Goal: Task Accomplishment & Management: Manage account settings

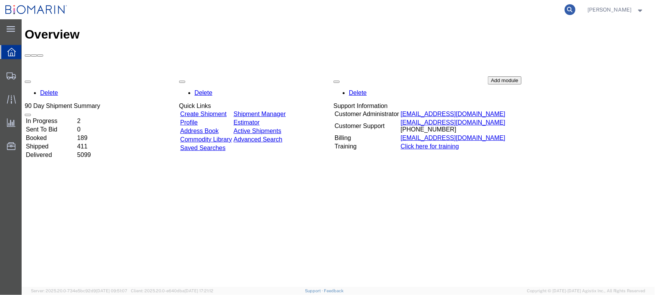
click at [576, 10] on icon at bounding box center [570, 9] width 11 height 11
paste input "S02401506"
type input "S02401506"
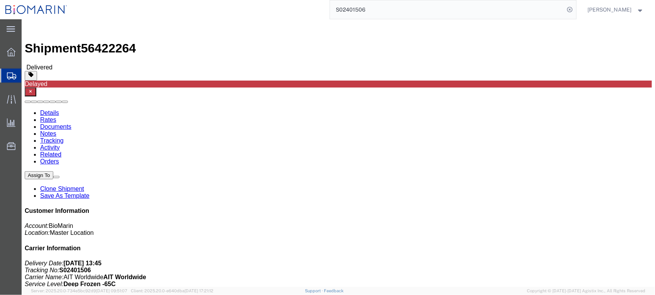
click link "Documents"
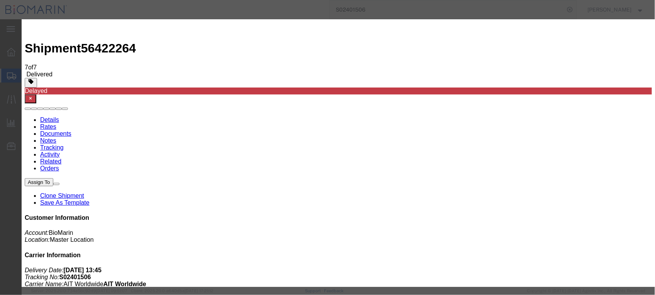
type input "C:\fakepath\S02401506.PDF"
select select
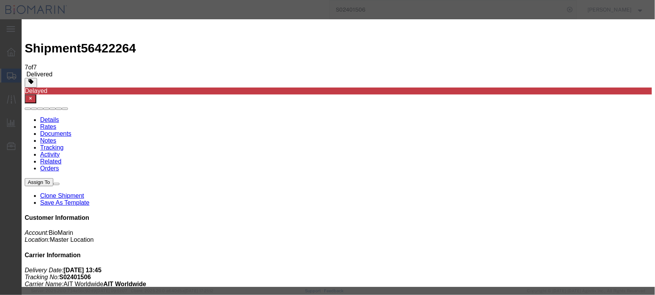
select select
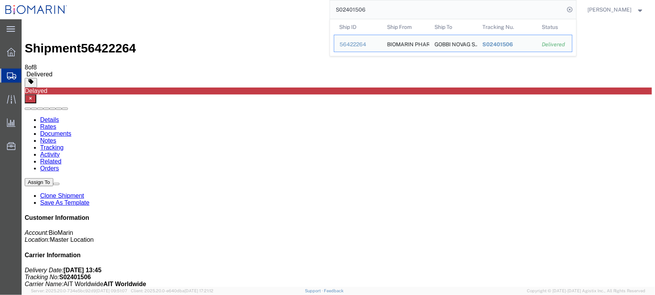
drag, startPoint x: 395, startPoint y: 12, endPoint x: 313, endPoint y: 8, distance: 82.3
click at [306, 12] on div "S02401506 Ship ID Ship From Ship To Tracking Nu. Status Ship ID 56422264 Ship F…" at bounding box center [325, 9] width 504 height 19
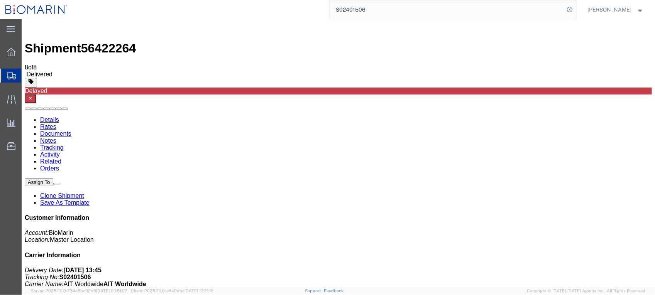
paste input "35133"
type input "S02435133"
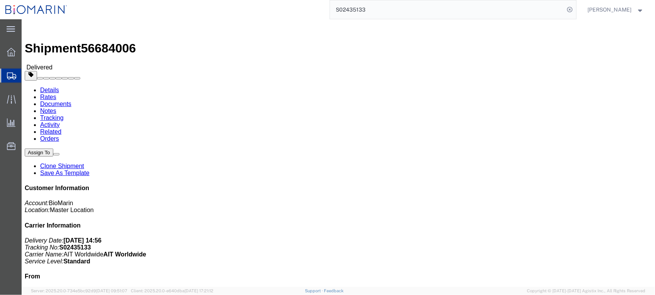
click link "Documents"
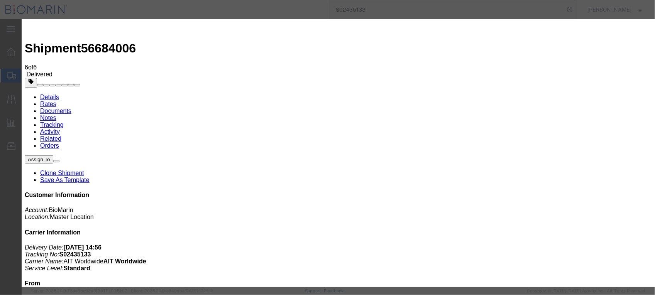
type input "C:\fakepath\S02435133 - X20250904827414.PDF"
select select
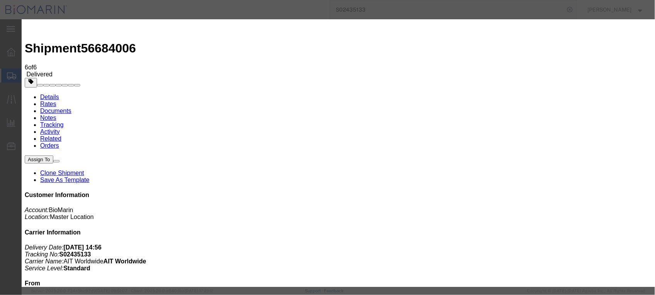
select select
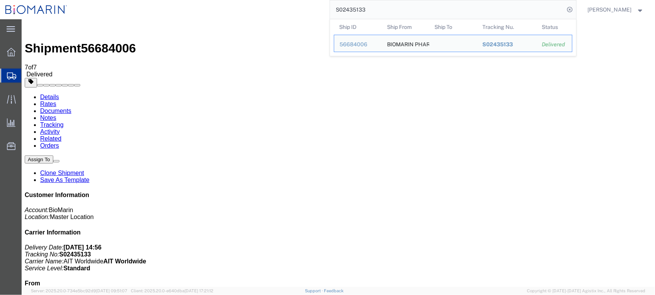
drag, startPoint x: 393, startPoint y: 12, endPoint x: 298, endPoint y: 12, distance: 95.0
click at [298, 12] on div "S02435133 Ship ID Ship From Ship To Tracking Nu. Status Ship ID 56684006 Ship F…" at bounding box center [325, 9] width 504 height 19
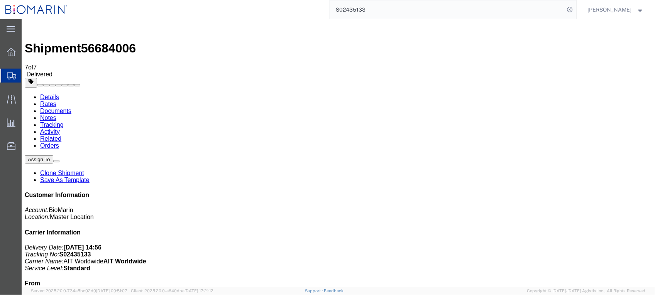
paste input "388884"
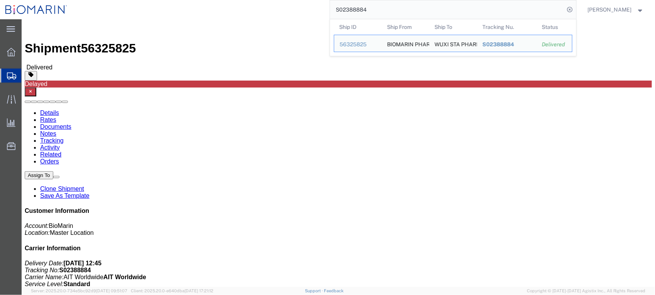
click link "Documents"
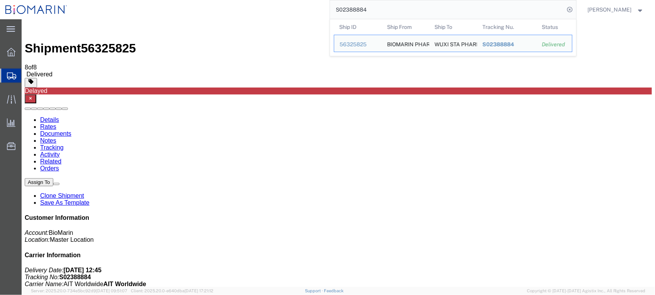
drag, startPoint x: 409, startPoint y: 10, endPoint x: 267, endPoint y: 13, distance: 141.4
click at [267, 13] on div "S02388884 Ship ID Ship From Ship To Tracking Nu. Status Ship ID 56325825 Ship F…" at bounding box center [325, 9] width 504 height 19
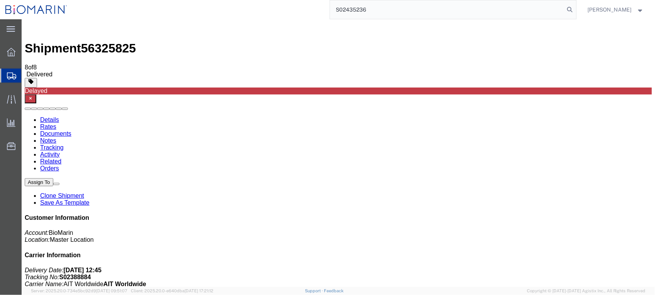
type input "S02435236"
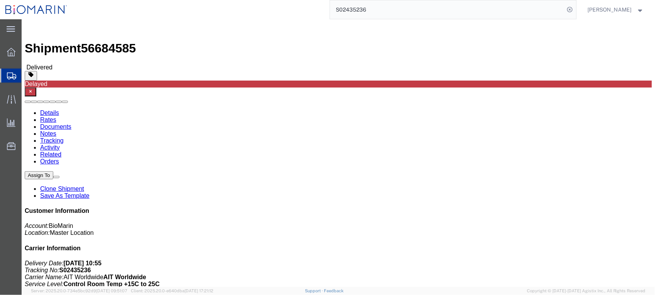
click link "Documents"
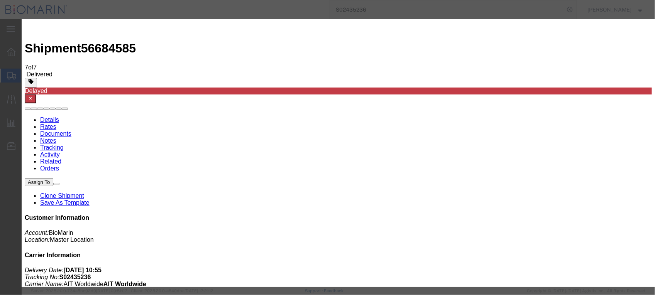
type input "C:\fakepath\B8P-1558265-7.PDF"
select select
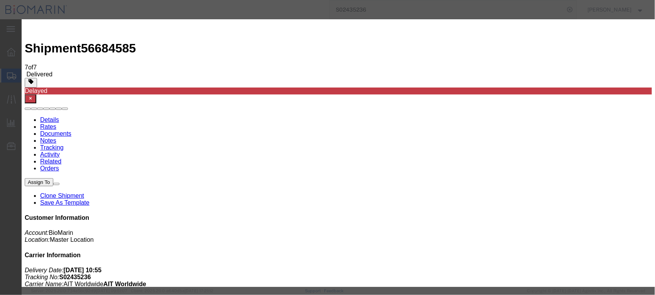
select select
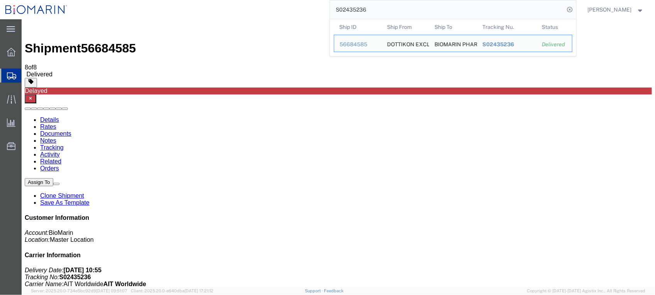
drag, startPoint x: 400, startPoint y: 8, endPoint x: 275, endPoint y: 8, distance: 124.7
click at [275, 8] on div "S02435236 Ship ID Ship From Ship To Tracking Nu. Status Ship ID 56684585 Ship F…" at bounding box center [325, 9] width 504 height 19
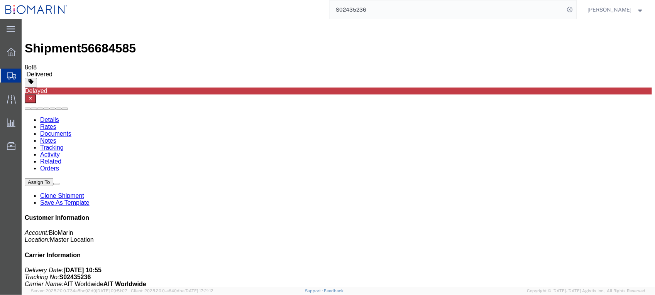
paste input "7773"
type input "S02437773"
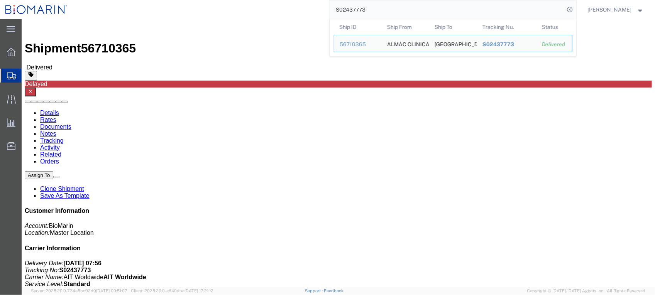
click div "Shipment Detail Ship From ALMAC CLINICAL SERVICES ALMCLIPHL [STREET_ADDRESS][PE…"
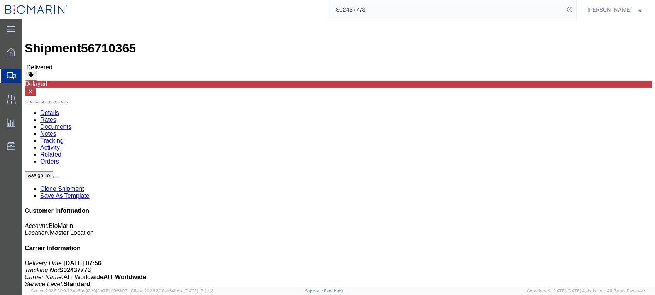
click link "Documents"
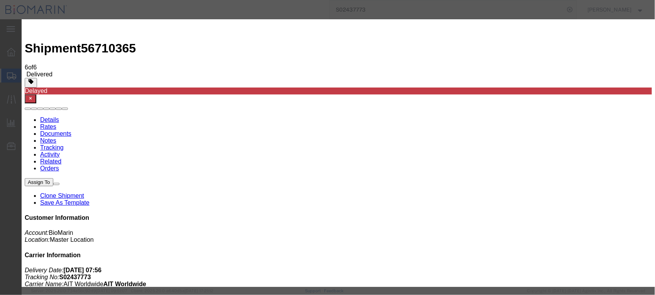
type input "C:\fakepath\S02437773.PDF"
select select
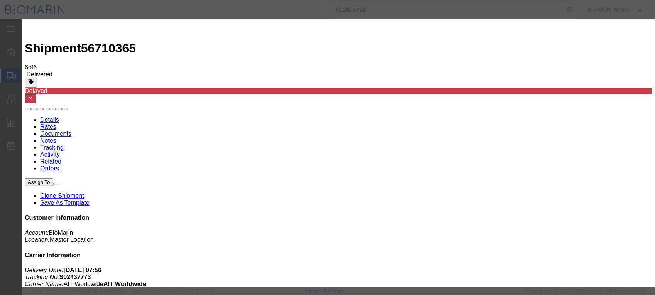
select select
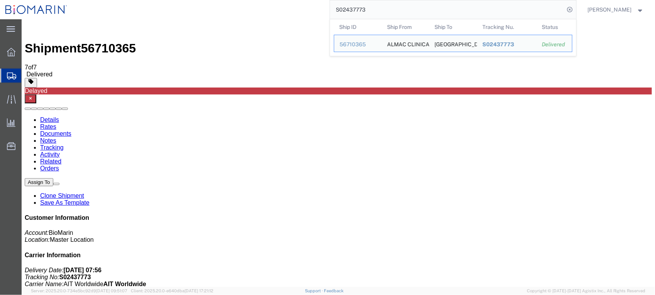
drag, startPoint x: 404, startPoint y: 8, endPoint x: 296, endPoint y: 8, distance: 108.1
click at [296, 8] on div "S02437773 Ship ID Ship From Ship To Tracking Nu. Status Ship ID 56710365 Ship F…" at bounding box center [325, 9] width 504 height 19
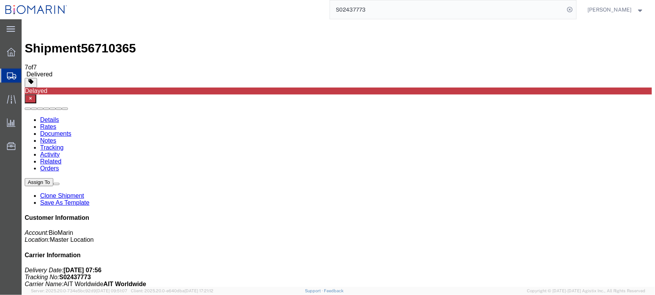
paste input "9106"
type input "S02439106"
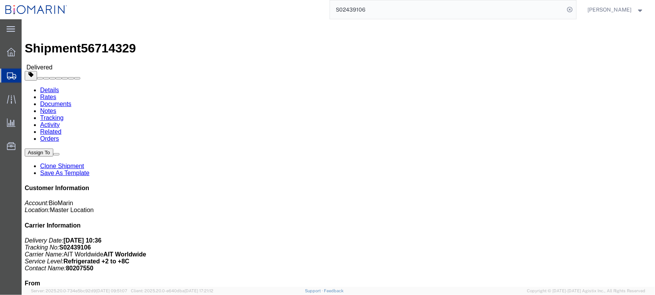
click link "Documents"
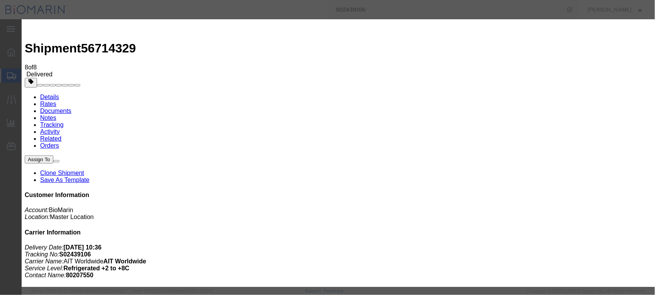
type input "C:\fakepath\B8P-1558475-2.PDF"
select select
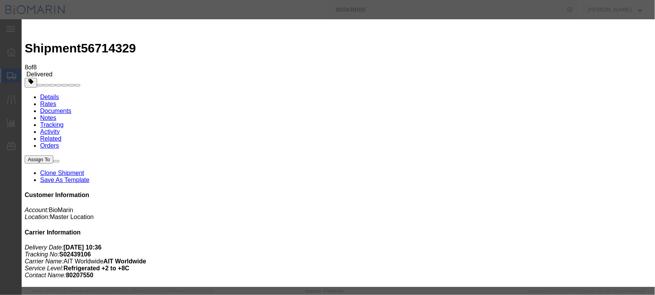
select select
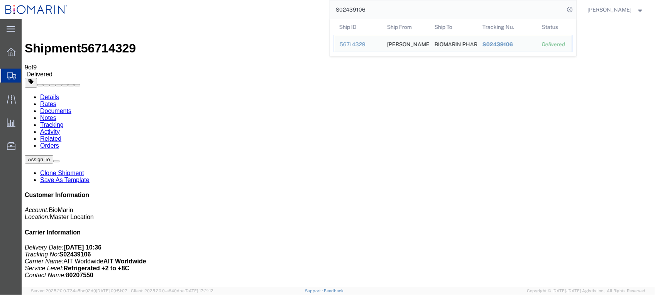
click at [387, 7] on input "S02439106" at bounding box center [447, 9] width 235 height 19
drag, startPoint x: 400, startPoint y: 6, endPoint x: 259, endPoint y: 6, distance: 140.6
click at [259, 6] on div "S02439106 Ship ID Ship From Ship To Tracking Nu. Status Ship ID 56714329 Ship F…" at bounding box center [325, 9] width 504 height 19
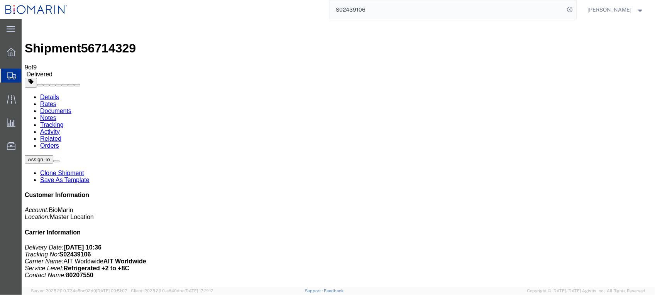
paste input "4016"
type input "S02440166"
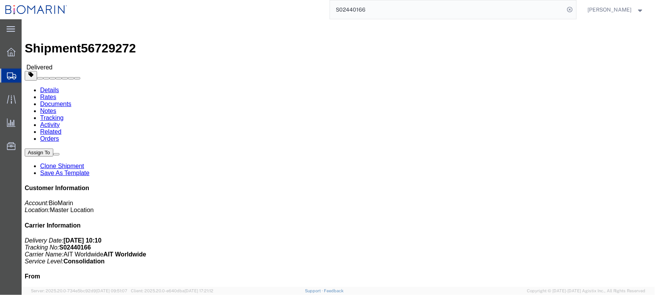
click link "Documents"
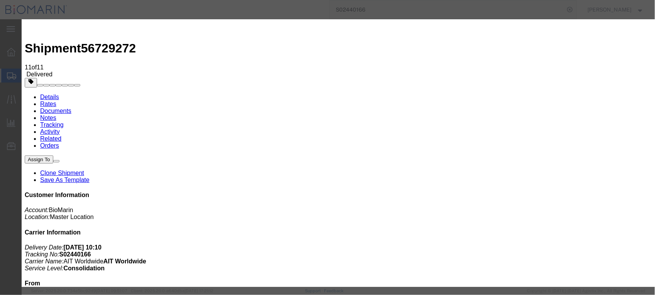
type input "C:\fakepath\S02441066A.PDF"
type input "Add bill"
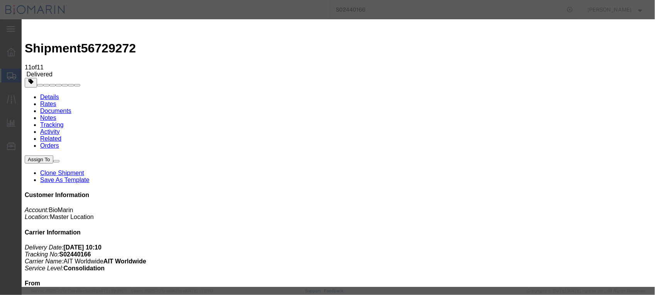
select select
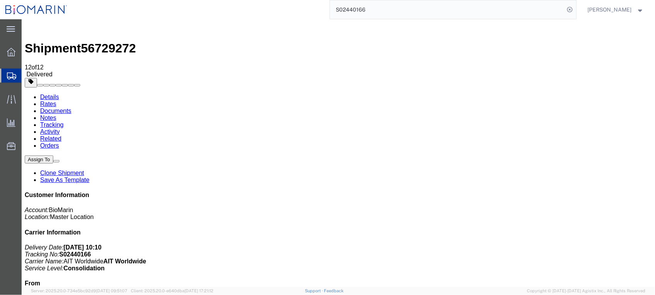
checkbox input "false"
checkbox input "true"
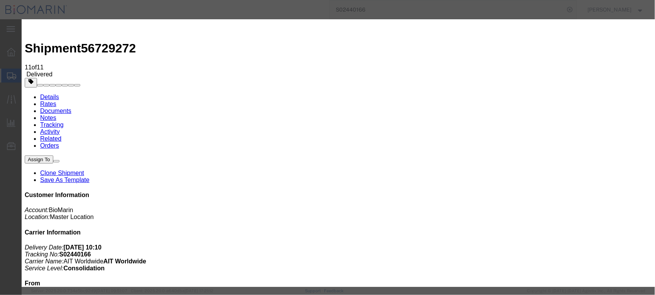
type input "C:\fakepath\S02441066A.PDF"
select select
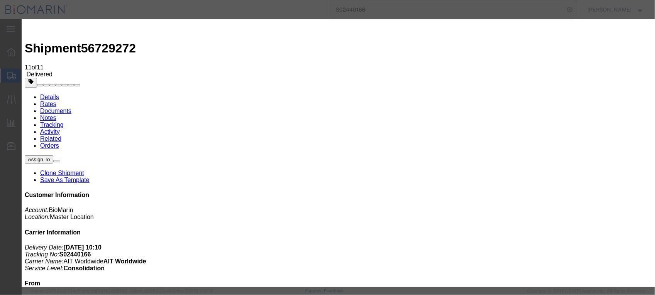
select select
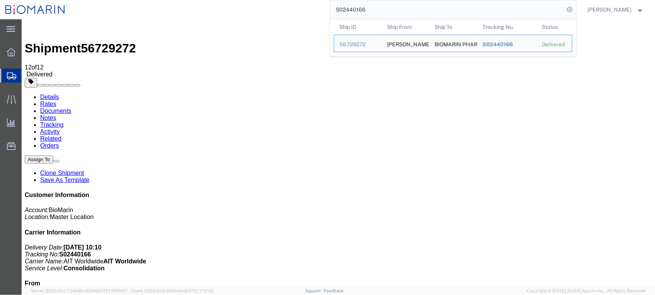
drag, startPoint x: 399, startPoint y: 10, endPoint x: 301, endPoint y: 10, distance: 97.7
click at [301, 10] on div "S02440166 Ship ID Ship From Ship To Tracking Nu. Status Ship ID 56729272 Ship F…" at bounding box center [325, 9] width 504 height 19
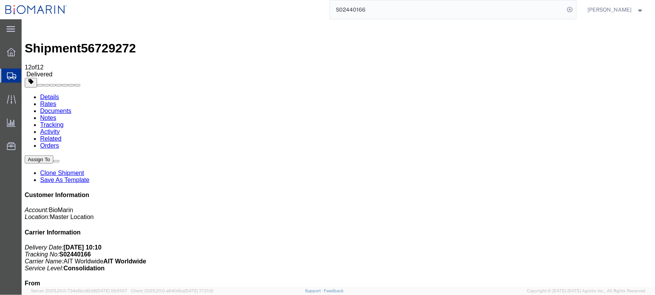
paste input "54482"
type input "S02454482"
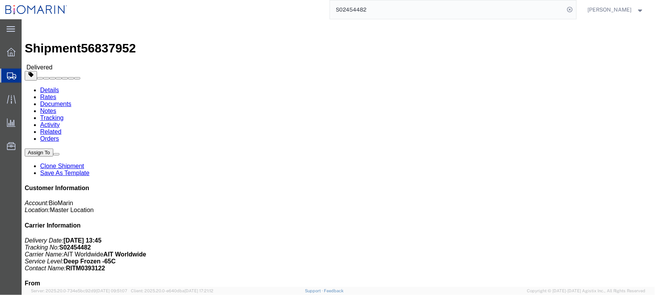
click link "Documents"
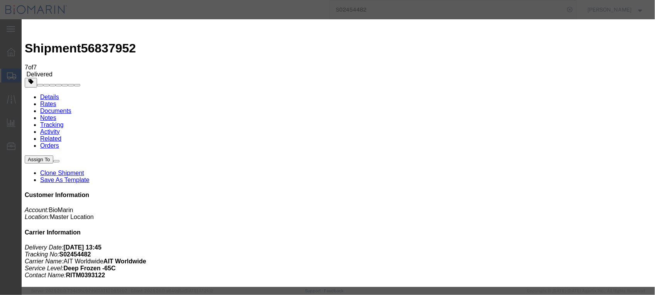
type input "C:\fakepath\S02454482 - X20250917557756.PDF"
select select
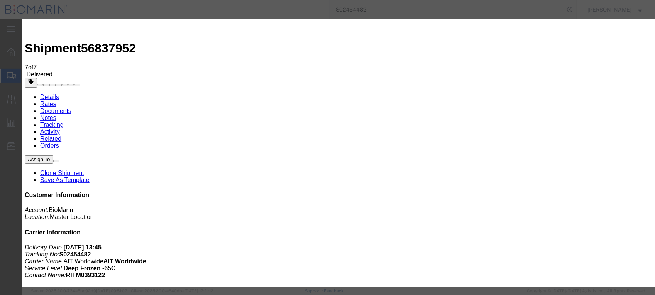
select select
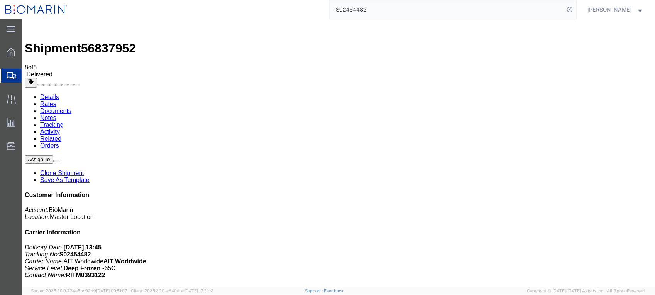
click at [397, 7] on input "S02454482" at bounding box center [447, 9] width 235 height 19
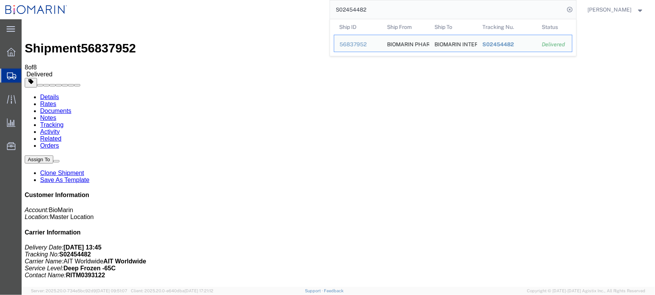
drag, startPoint x: 398, startPoint y: 10, endPoint x: 194, endPoint y: 3, distance: 204.4
click at [198, 4] on div "S02454482 Ship ID Ship From Ship To Tracking Nu. Status Ship ID 56837952 Ship F…" at bounding box center [325, 9] width 504 height 19
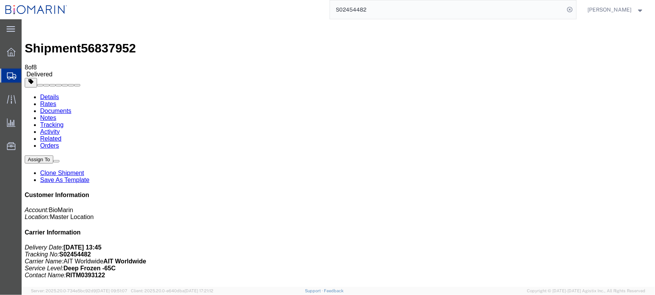
paste input "63984"
type input "S02463984"
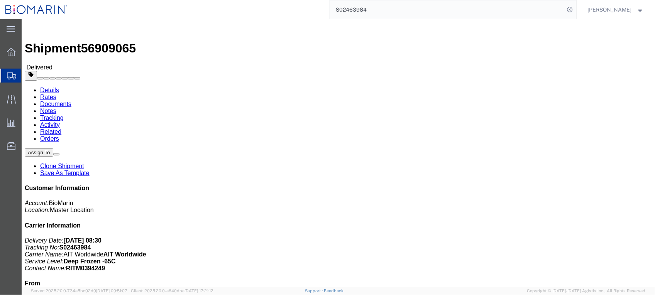
click link "Documents"
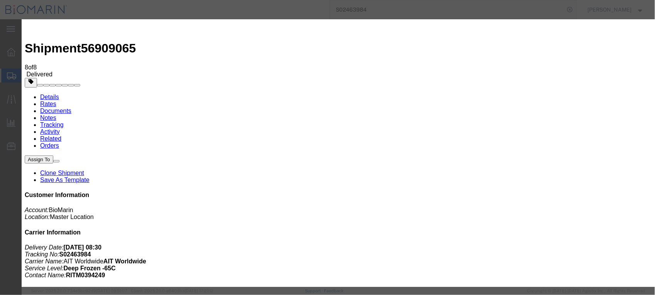
type input "C:\fakepath\S02463984.PDF"
select select
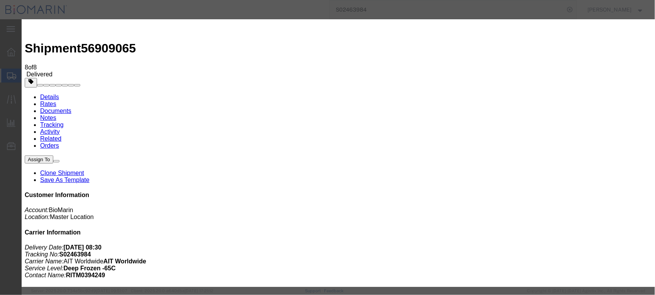
select select
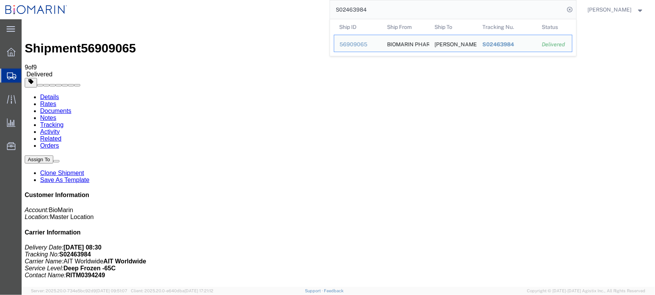
drag, startPoint x: 426, startPoint y: 26, endPoint x: 258, endPoint y: 25, distance: 167.2
paste input "97"
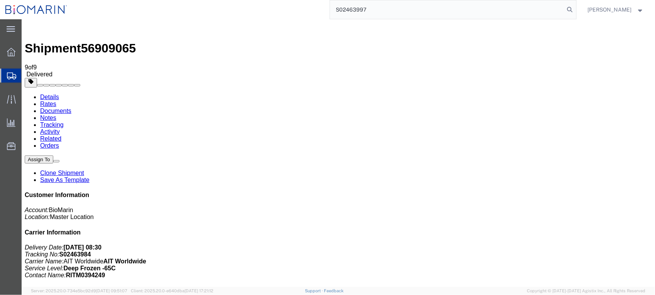
type input "S02463997"
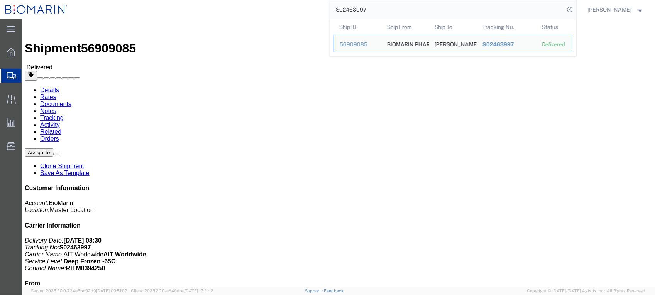
click link "Documents"
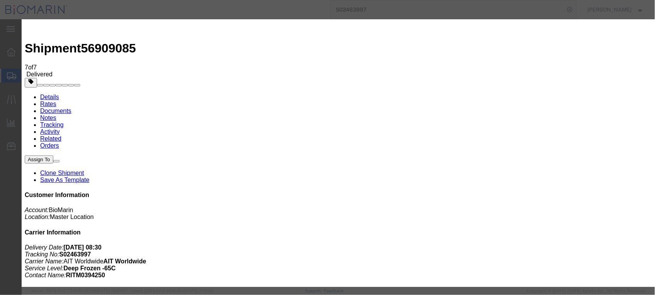
type input "C:\fakepath\S02463997 - X20250924962514.PDF"
select select
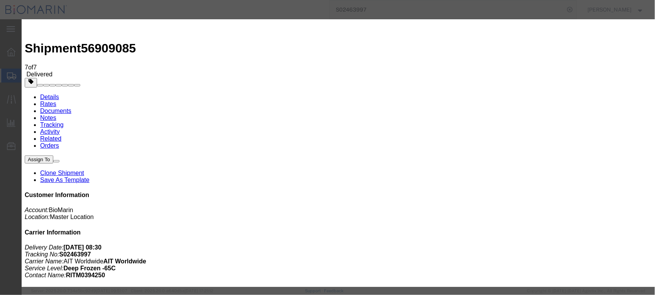
select select
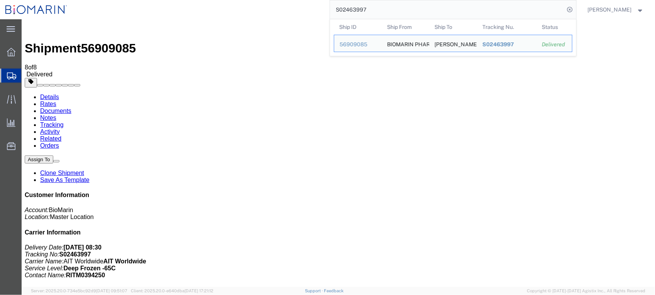
drag, startPoint x: 418, startPoint y: 7, endPoint x: 315, endPoint y: 16, distance: 103.9
click at [315, 16] on div "S02463997 Ship ID Ship From Ship To Tracking Nu. Status Ship ID 56909085 Ship F…" at bounding box center [325, 9] width 504 height 19
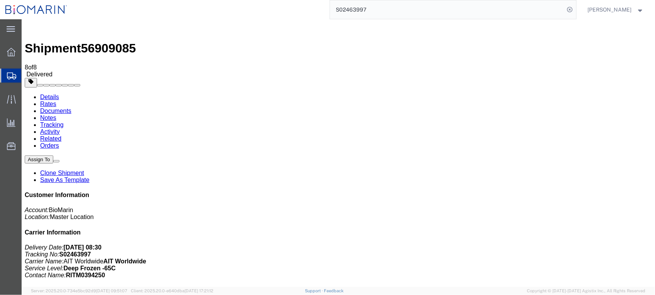
paste input "39498"
type input "S02439498"
click at [404, 12] on input "S02439498" at bounding box center [447, 9] width 235 height 19
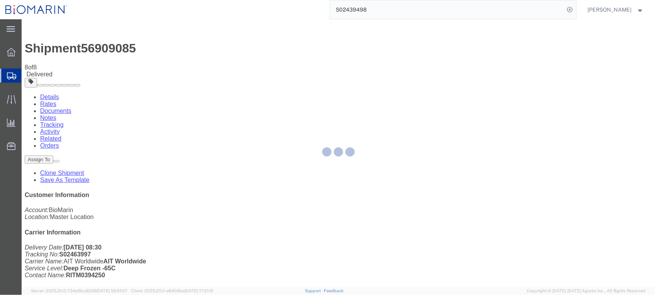
drag, startPoint x: 397, startPoint y: 7, endPoint x: 331, endPoint y: 0, distance: 65.6
click at [334, 5] on div "S02439498" at bounding box center [325, 9] width 504 height 19
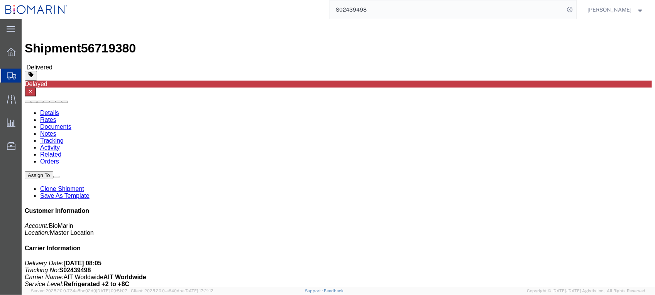
click link "Documents"
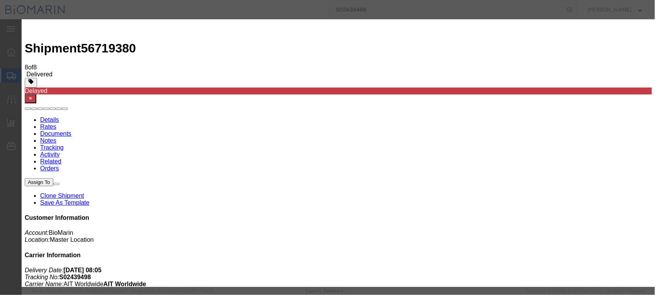
type input "C:\fakepath\S02439498.PDF"
select select
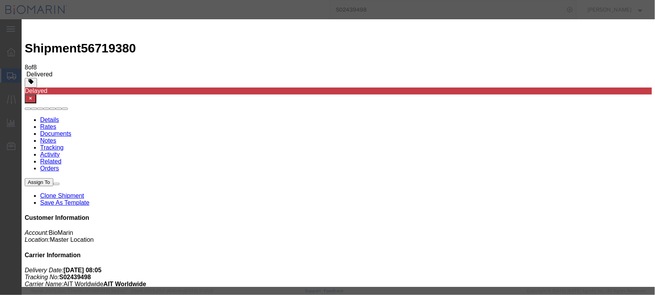
select select
